Goal: Task Accomplishment & Management: Manage account settings

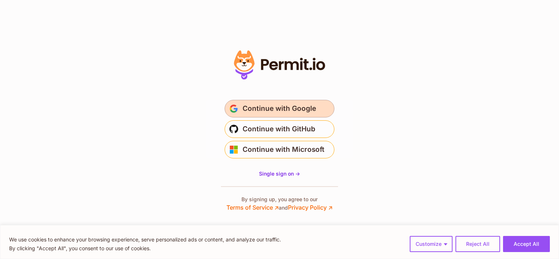
click at [285, 106] on span "Continue with Google" at bounding box center [278, 109] width 73 height 12
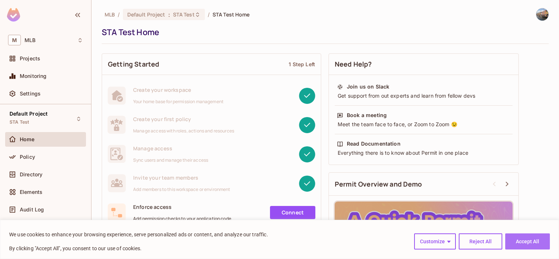
click at [525, 243] on button "Accept All" at bounding box center [527, 241] width 45 height 16
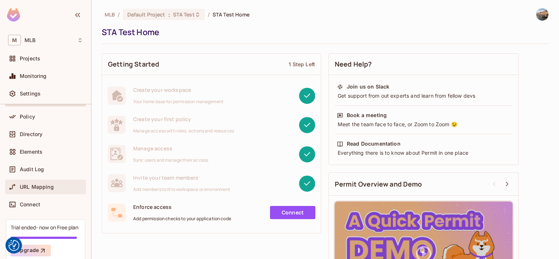
scroll to position [71, 0]
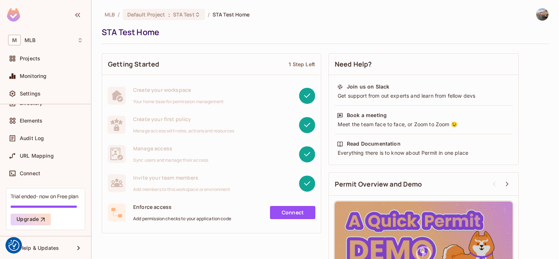
click at [110, 15] on span "MLB" at bounding box center [110, 14] width 10 height 7
click at [33, 39] on span "MLB" at bounding box center [29, 40] width 11 height 6
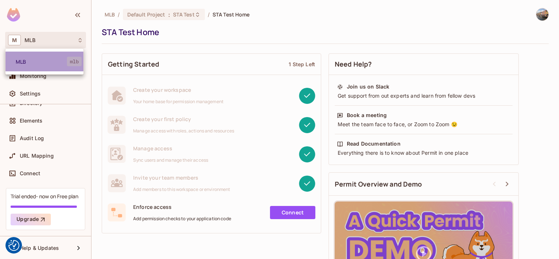
click at [25, 62] on span "MLB" at bounding box center [41, 61] width 51 height 7
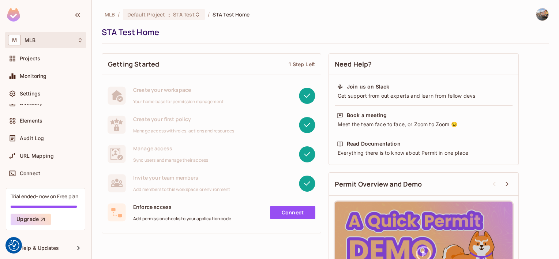
click at [77, 36] on div "M MLB" at bounding box center [45, 40] width 75 height 11
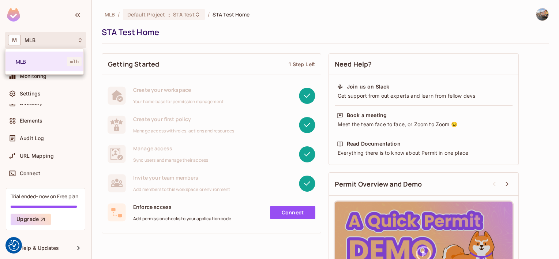
scroll to position [0, 0]
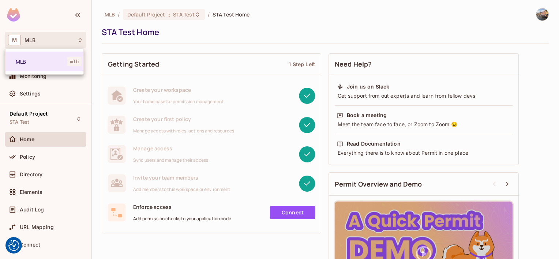
click at [193, 29] on div at bounding box center [279, 129] width 559 height 259
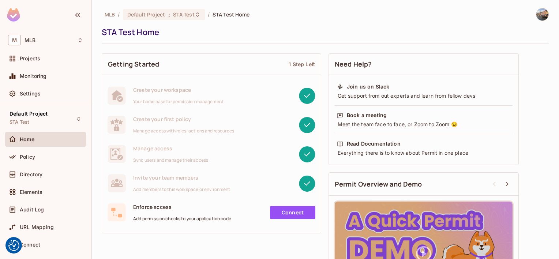
click at [536, 16] on img at bounding box center [542, 14] width 12 height 12
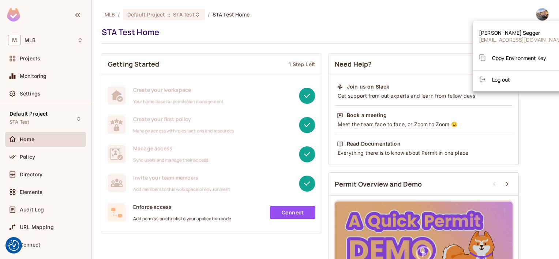
click at [510, 36] on span "lukas.segger@gmail.com" at bounding box center [521, 39] width 87 height 7
click at [26, 160] on div at bounding box center [279, 129] width 559 height 259
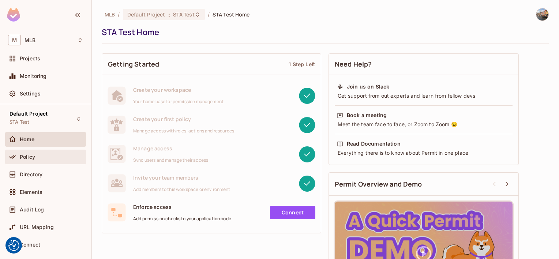
click at [29, 154] on span "Policy" at bounding box center [27, 157] width 15 height 6
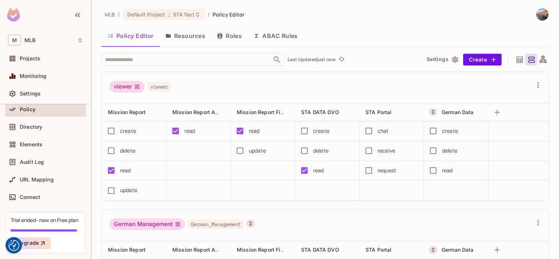
scroll to position [35, 0]
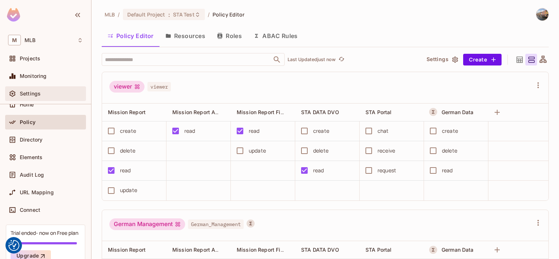
click at [31, 93] on span "Settings" at bounding box center [30, 94] width 21 height 6
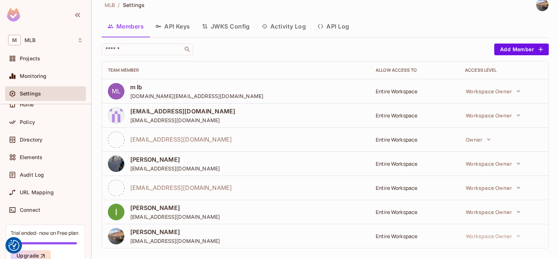
scroll to position [15, 0]
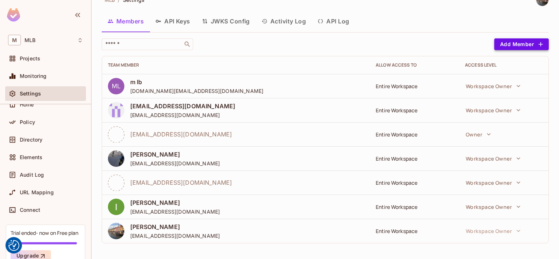
click at [508, 44] on button "Add Member" at bounding box center [521, 44] width 54 height 12
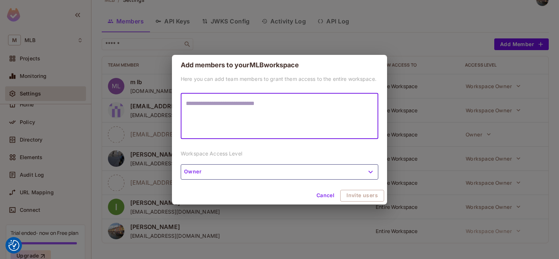
click at [268, 113] on textarea at bounding box center [279, 116] width 187 height 34
type textarea "**********"
click at [296, 170] on button "Owner" at bounding box center [279, 171] width 197 height 15
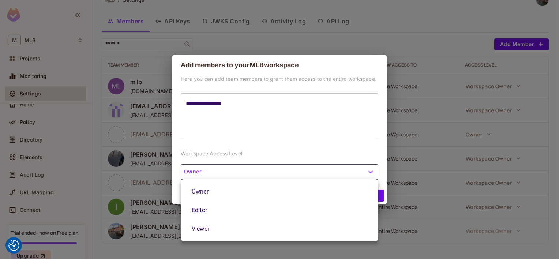
click at [266, 184] on li "Owner" at bounding box center [279, 191] width 197 height 19
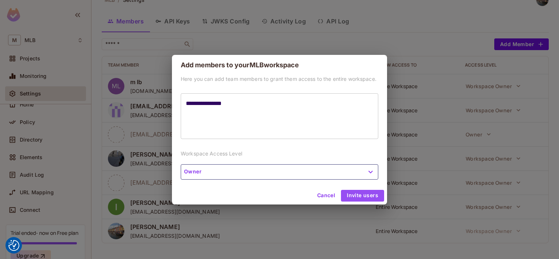
click at [359, 194] on button "Invite users" at bounding box center [362, 196] width 43 height 12
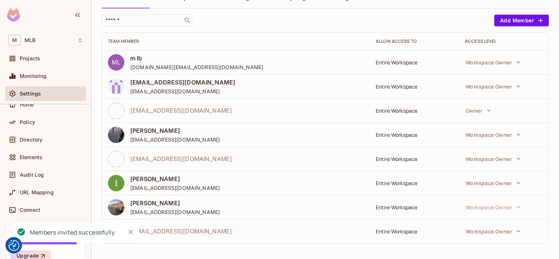
scroll to position [39, 0]
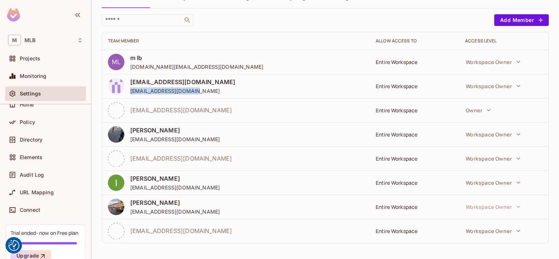
drag, startPoint x: 197, startPoint y: 91, endPoint x: 130, endPoint y: 91, distance: 66.9
click at [130, 91] on span "raphaela.hotten@web.de" at bounding box center [182, 90] width 105 height 7
